Goal: Task Accomplishment & Management: Complete application form

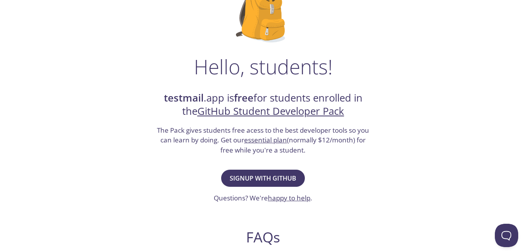
scroll to position [117, 0]
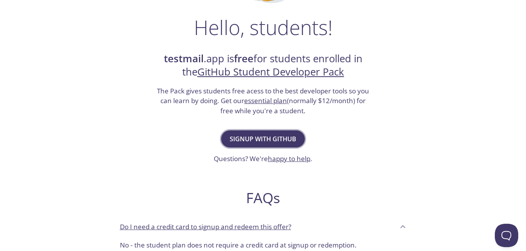
click at [255, 142] on span "Signup with GitHub" at bounding box center [263, 139] width 67 height 11
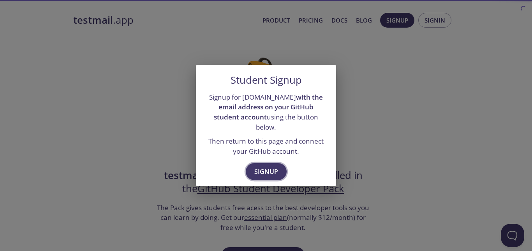
click at [276, 167] on span "Signup" at bounding box center [266, 171] width 24 height 11
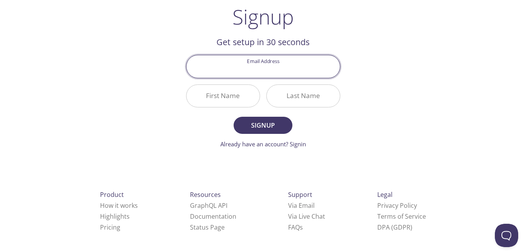
scroll to position [56, 0]
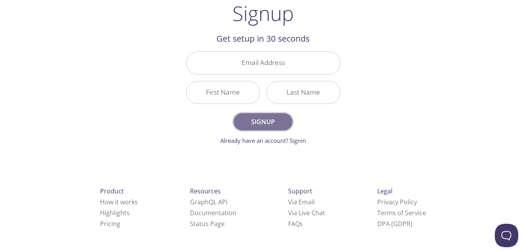
click at [259, 119] on span "Signup" at bounding box center [262, 121] width 41 height 11
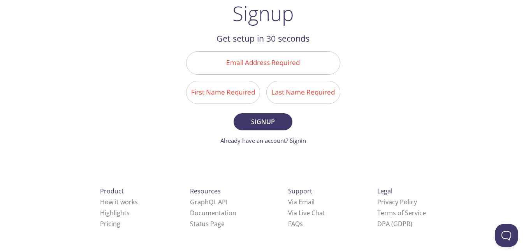
scroll to position [17, 0]
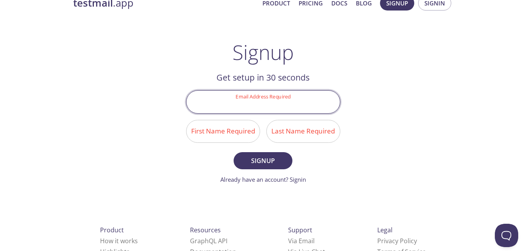
click at [275, 106] on input "Email Address Required" at bounding box center [263, 102] width 153 height 22
type input "[EMAIL_ADDRESS][DOMAIN_NAME]"
click at [222, 132] on input "First Name Required" at bounding box center [223, 131] width 73 height 22
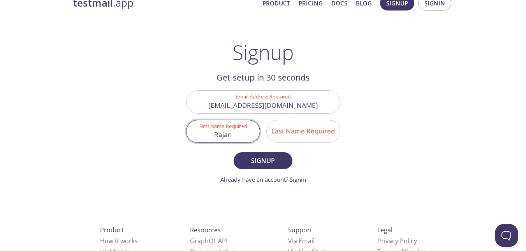
type input "Rajan"
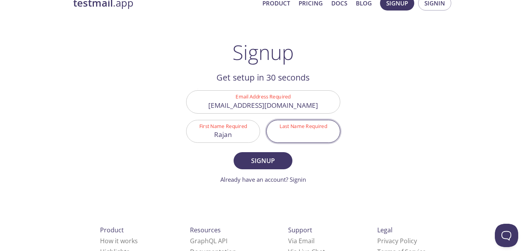
click at [287, 137] on input "Last Name Required" at bounding box center [303, 131] width 73 height 22
type input "[PERSON_NAME]"
click at [278, 161] on span "Signup" at bounding box center [262, 160] width 41 height 11
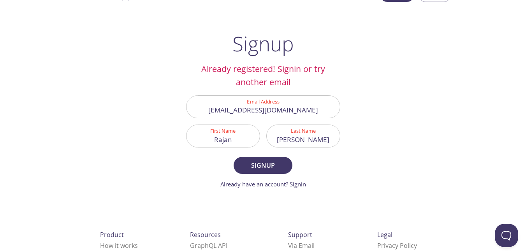
scroll to position [39, 0]
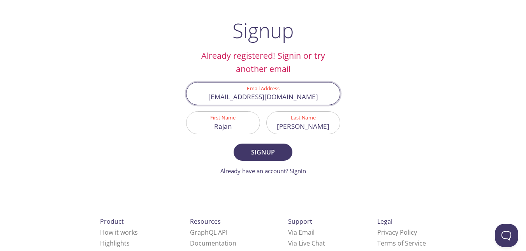
click at [272, 98] on input "[EMAIL_ADDRESS][DOMAIN_NAME]" at bounding box center [263, 94] width 153 height 22
type input "[EMAIL_ADDRESS][DOMAIN_NAME]"
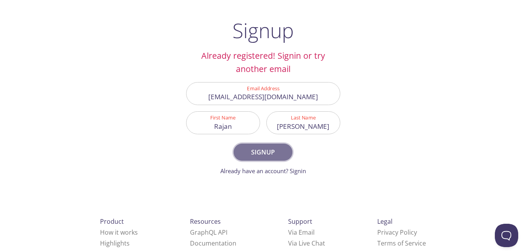
click at [263, 155] on span "Signup" at bounding box center [262, 152] width 41 height 11
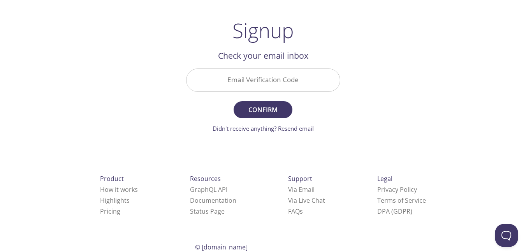
scroll to position [26, 0]
